Goal: Complete application form

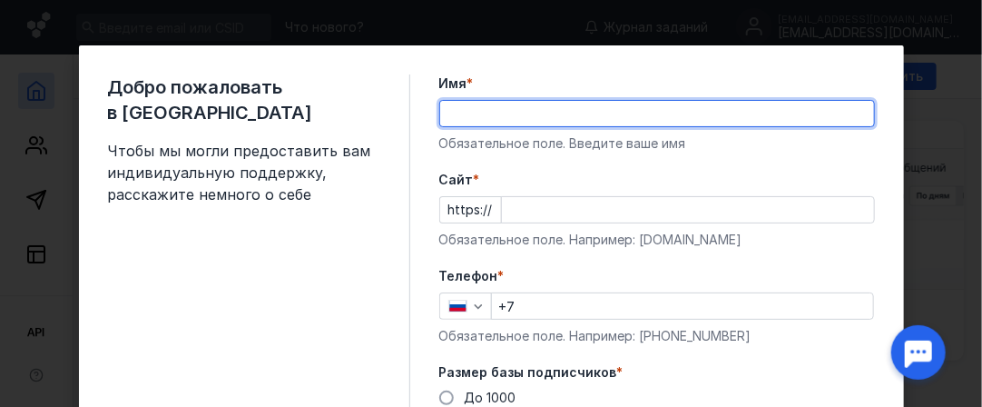
click at [503, 115] on input "Имя *" at bounding box center [657, 113] width 434 height 25
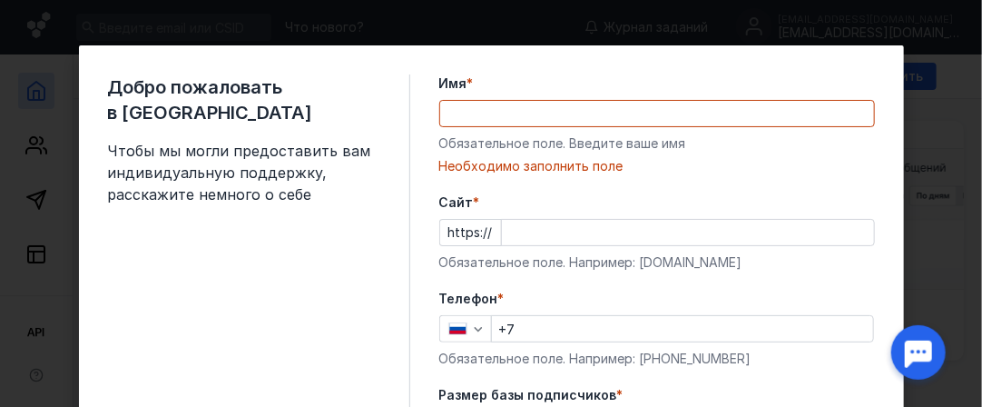
click at [705, 75] on label "Имя *" at bounding box center [657, 83] width 436 height 18
click at [705, 101] on input "Имя *" at bounding box center [657, 113] width 434 height 25
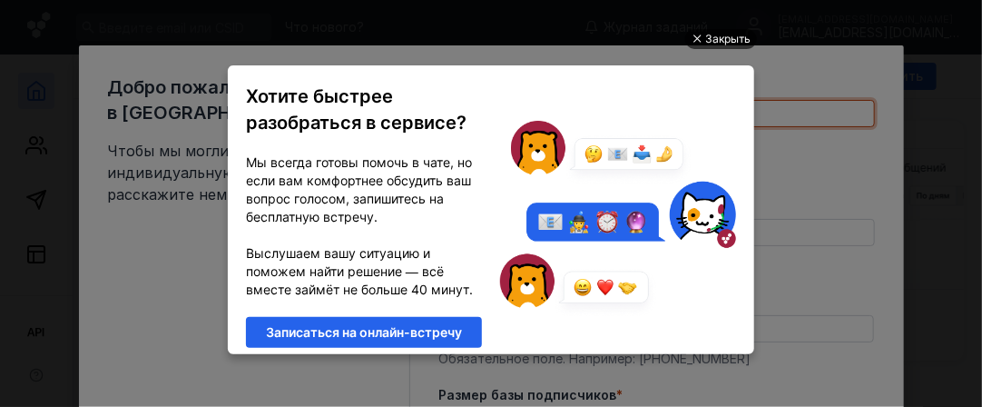
click at [718, 38] on div "Закрыть" at bounding box center [727, 39] width 45 height 20
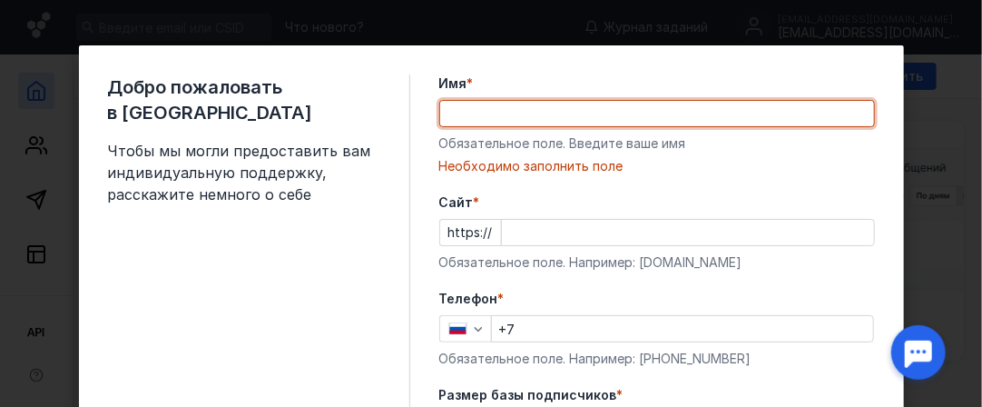
click at [595, 105] on input "Имя *" at bounding box center [657, 113] width 434 height 25
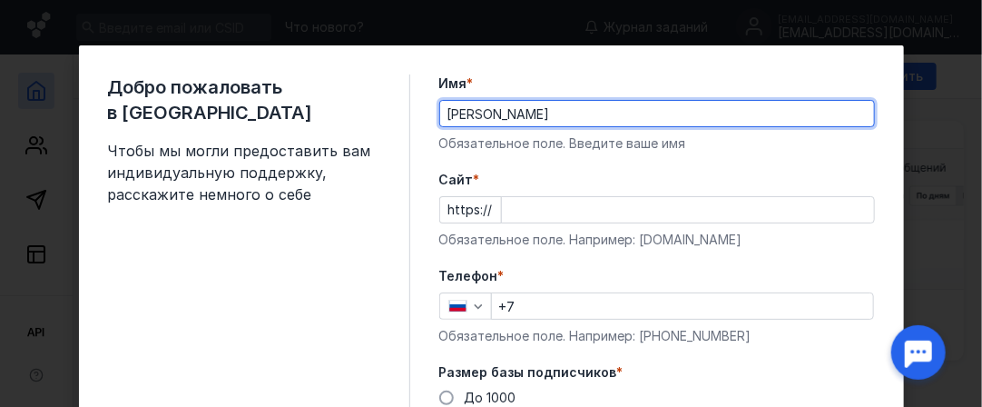
type input "[PERSON_NAME]"
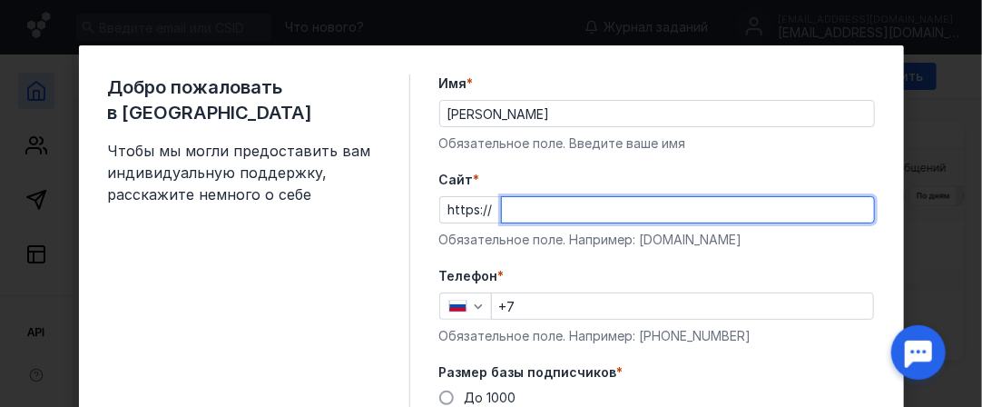
click at [541, 213] on input "Cайт *" at bounding box center [688, 209] width 372 height 25
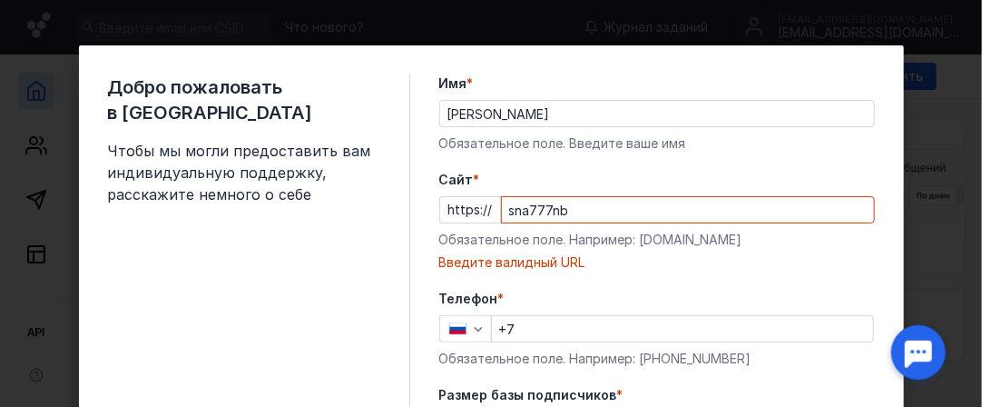
drag, startPoint x: 483, startPoint y: 206, endPoint x: 454, endPoint y: 206, distance: 29.1
click at [454, 206] on div "https:// sna777nb" at bounding box center [657, 209] width 436 height 27
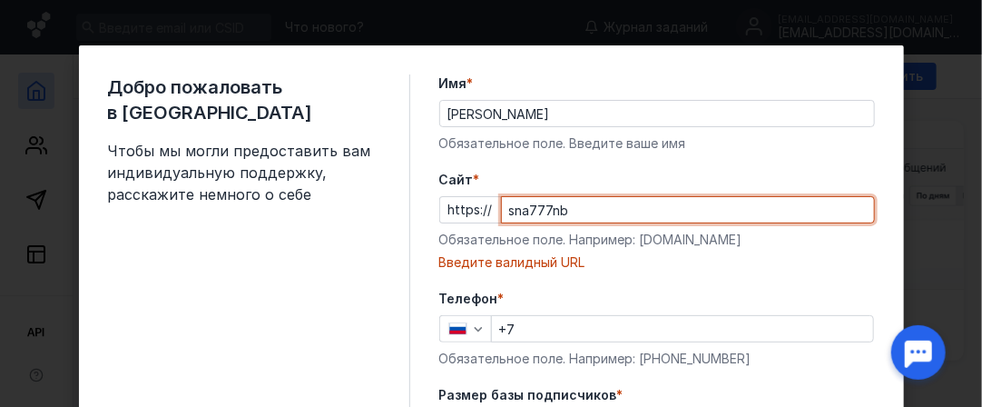
click at [570, 206] on input "sna777nb" at bounding box center [688, 209] width 372 height 25
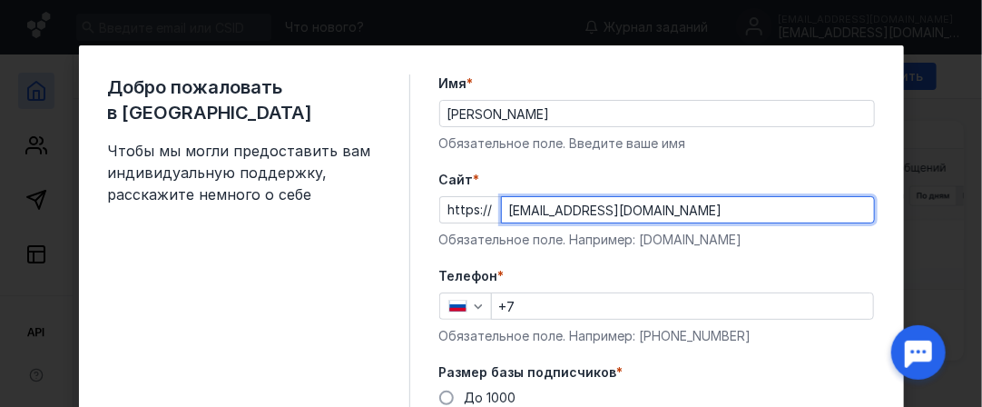
type input "[EMAIL_ADDRESS][DOMAIN_NAME]"
click at [726, 261] on form "Имя * [PERSON_NAME] поле. Введите ваше имя [PERSON_NAME] * https:// [EMAIL_ADDR…" at bounding box center [657, 347] width 436 height 547
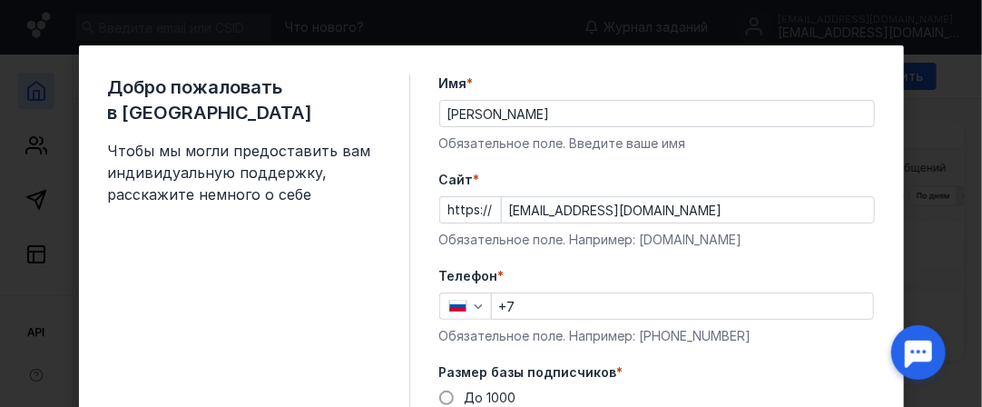
drag, startPoint x: 488, startPoint y: 206, endPoint x: 440, endPoint y: 221, distance: 49.4
click at [443, 206] on div "https:// [EMAIL_ADDRESS][DOMAIN_NAME]" at bounding box center [657, 209] width 436 height 27
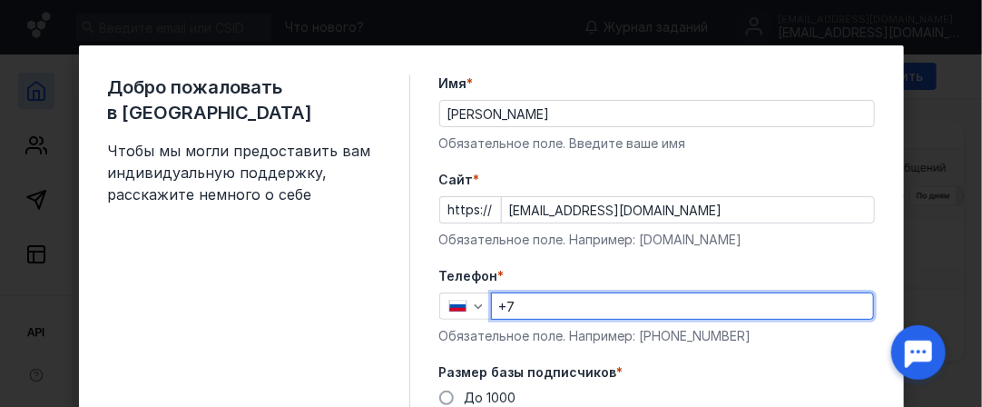
click at [520, 297] on input "+7" at bounding box center [682, 305] width 381 height 25
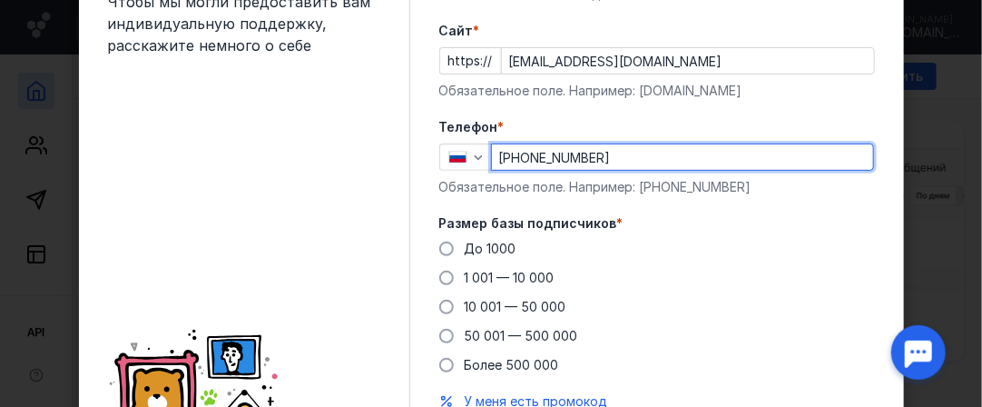
scroll to position [182, 0]
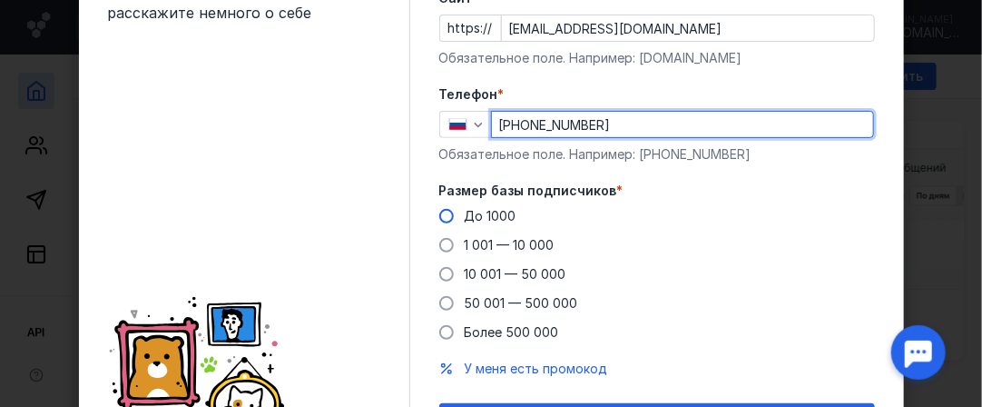
type input "[PHONE_NUMBER]"
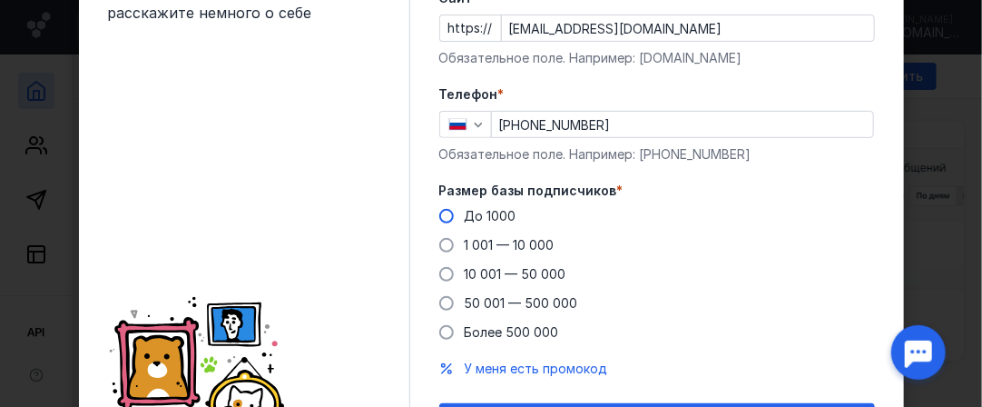
click at [441, 217] on span at bounding box center [446, 216] width 15 height 15
click at [0, 0] on input "До 1000" at bounding box center [0, 0] width 0 height 0
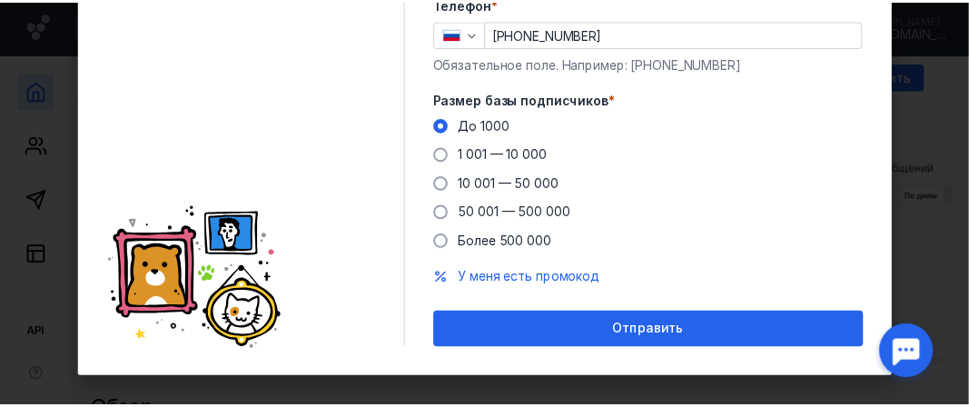
scroll to position [289, 0]
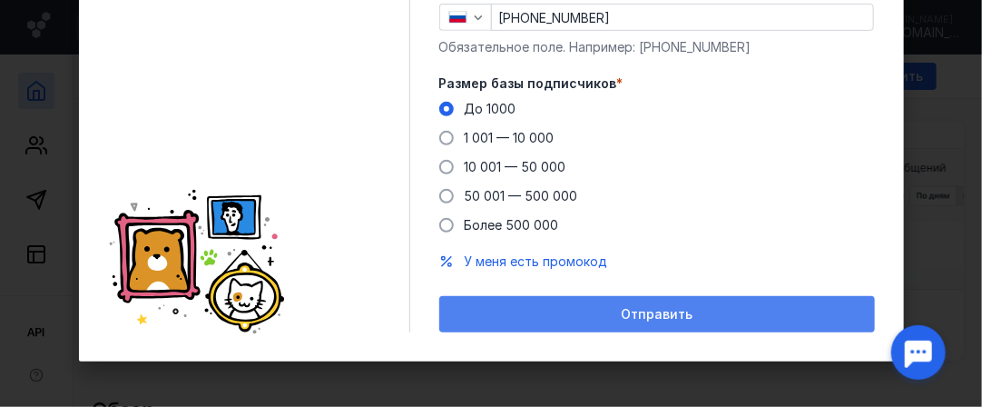
click at [674, 315] on span "Отправить" at bounding box center [657, 314] width 72 height 15
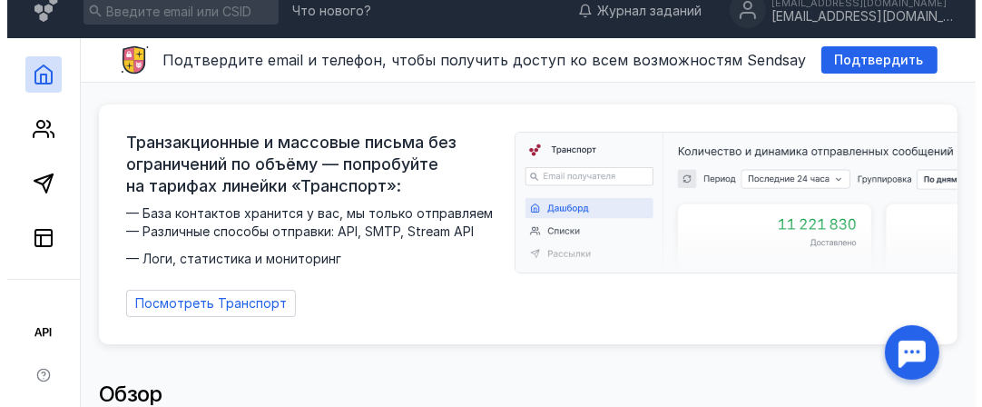
scroll to position [0, 0]
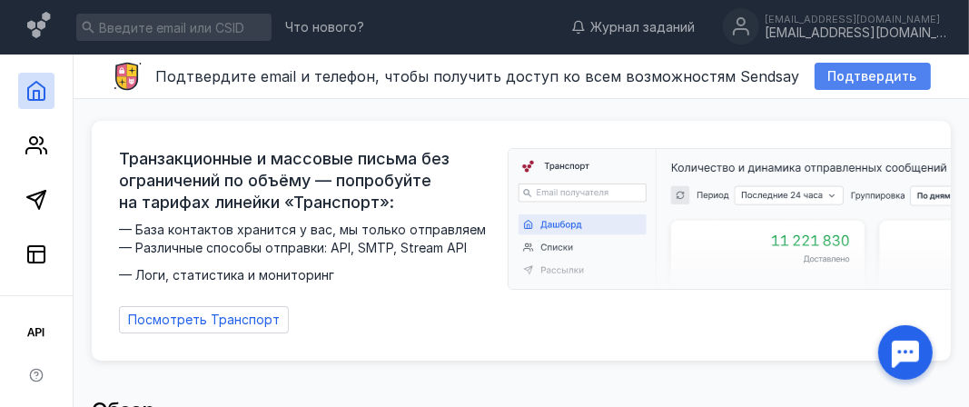
click at [855, 79] on span "Подтвердить" at bounding box center [872, 76] width 89 height 15
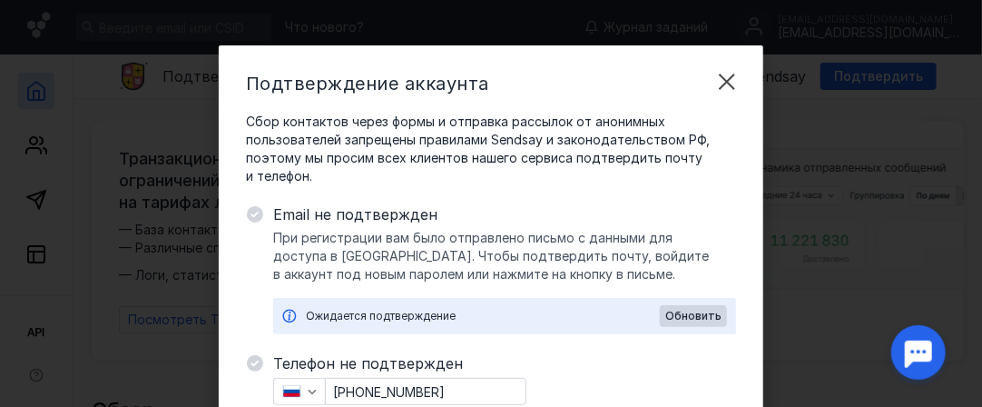
scroll to position [91, 0]
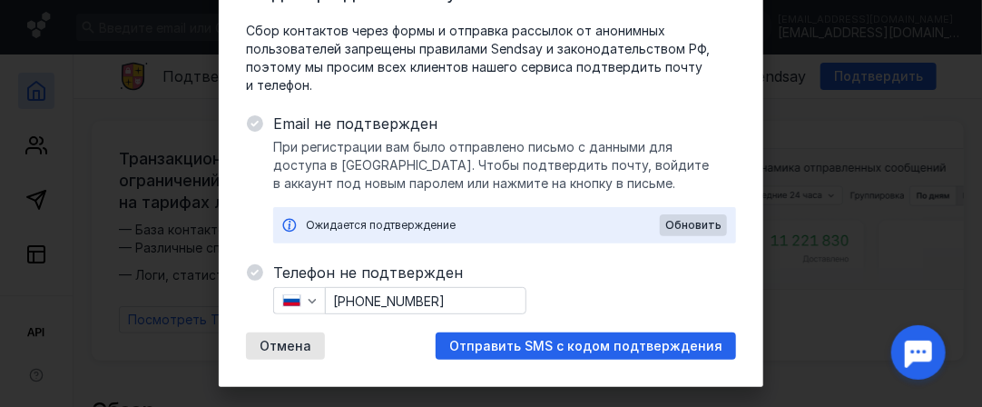
click at [390, 223] on div "Ожидается подтверждение" at bounding box center [483, 225] width 354 height 18
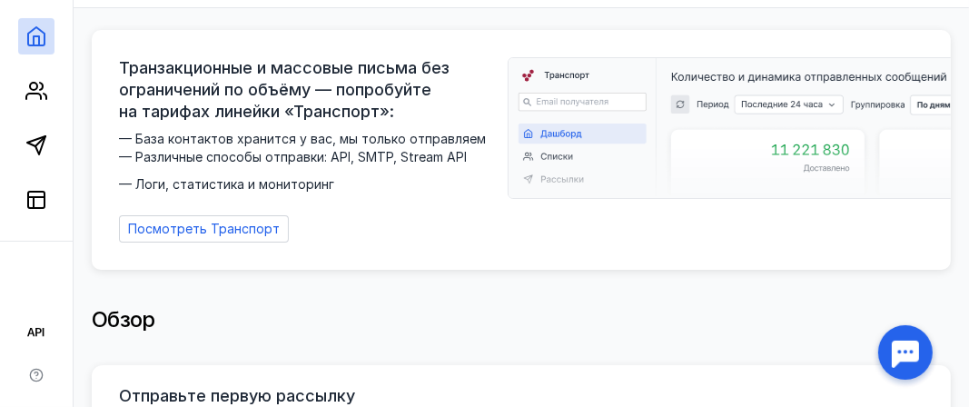
scroll to position [0, 0]
